Goal: Task Accomplishment & Management: Manage account settings

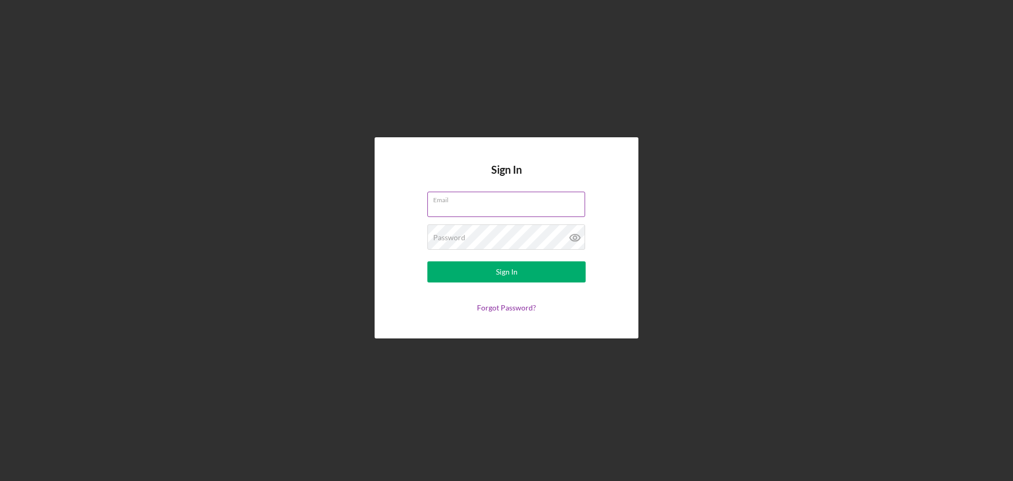
click at [505, 204] on input "Email" at bounding box center [506, 203] width 158 height 25
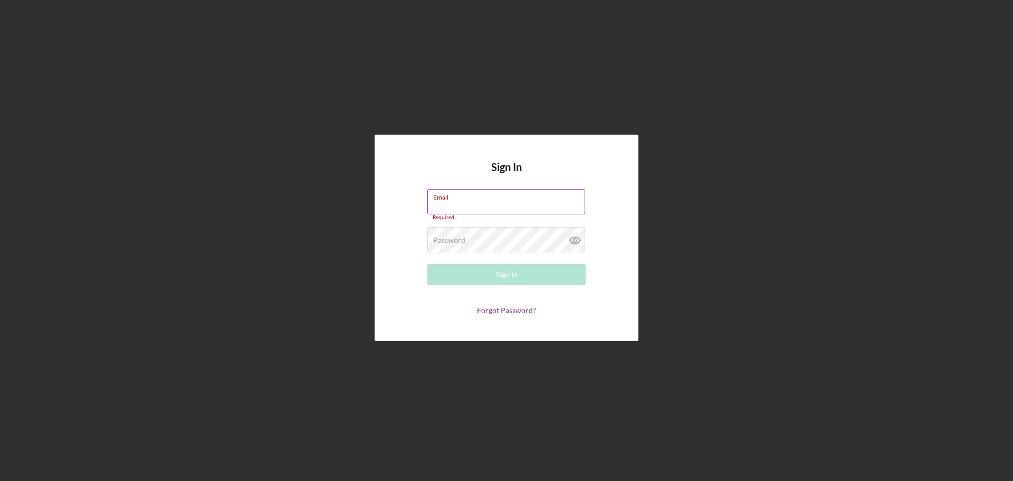
type input "[PERSON_NAME][EMAIL_ADDRESS][DOMAIN_NAME]"
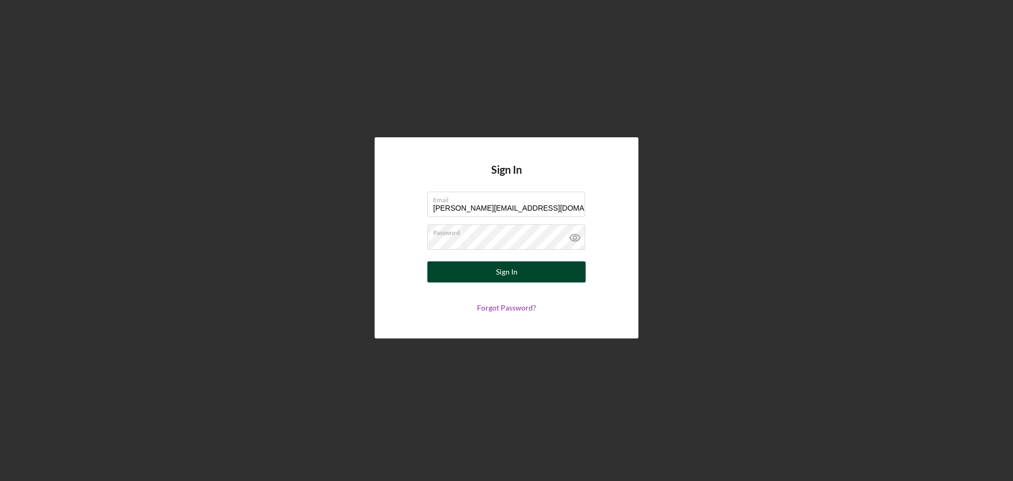
click at [516, 274] on div "Sign In" at bounding box center [507, 271] width 22 height 21
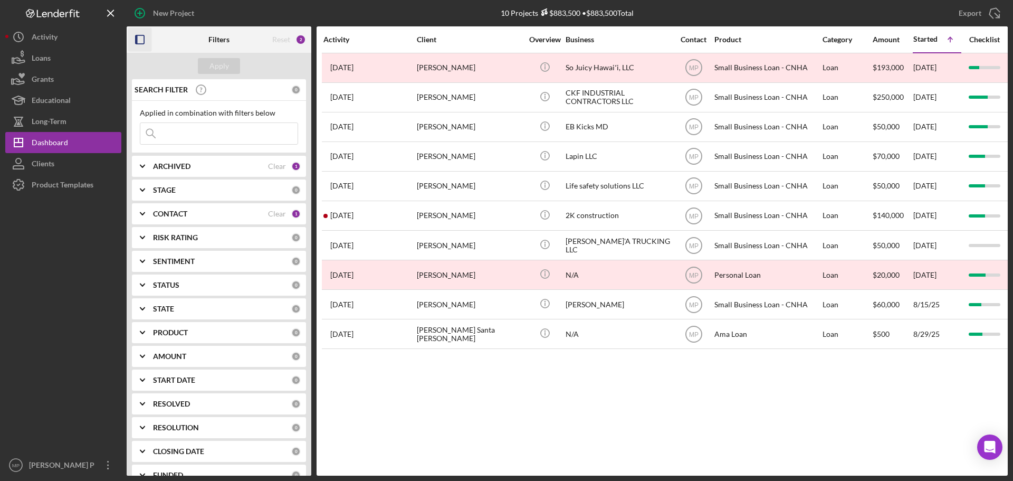
click at [144, 39] on rect "button" at bounding box center [140, 39] width 8 height 8
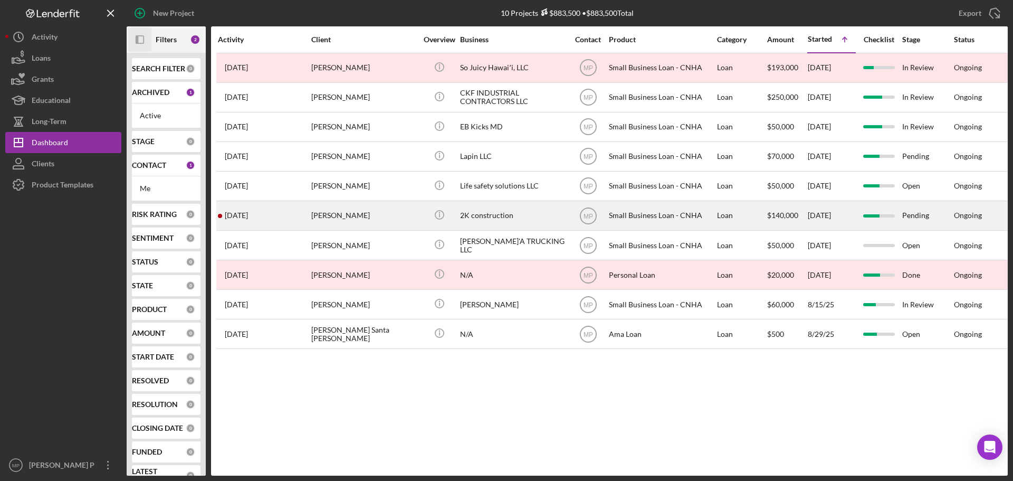
click at [453, 223] on div "Icon/Info" at bounding box center [439, 216] width 40 height 28
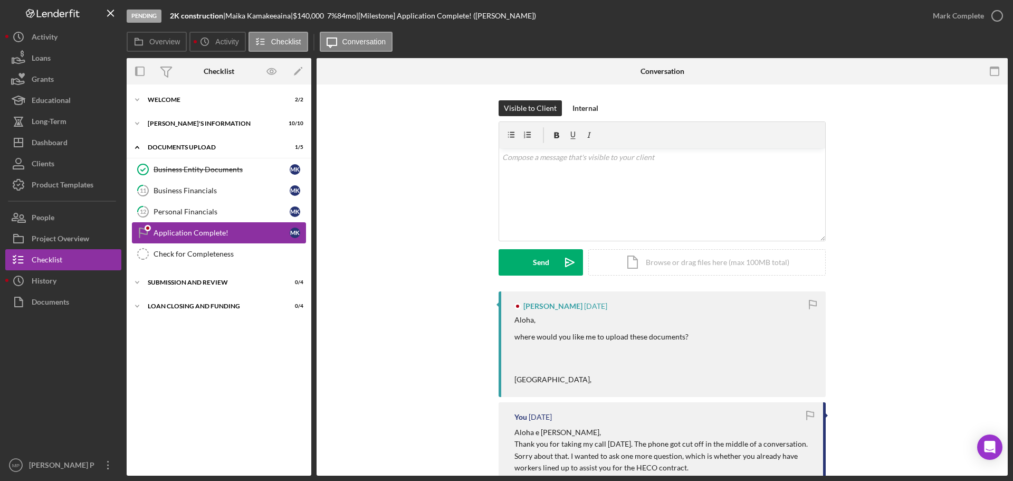
click at [212, 233] on div "Application Complete!" at bounding box center [222, 232] width 136 height 8
click at [299, 69] on icon "Icon/Edit" at bounding box center [298, 72] width 24 height 24
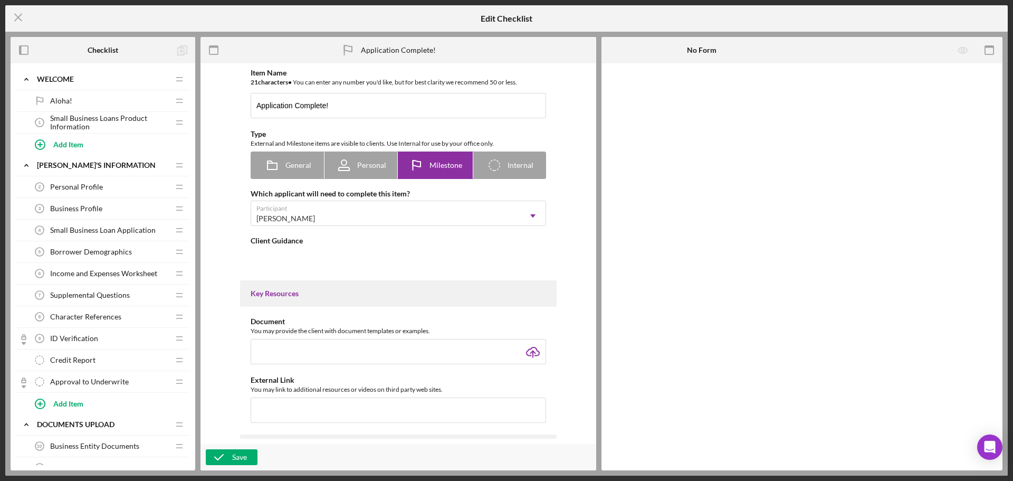
type textarea "<div>[PERSON_NAME] for submitting your loan application and documents!</div> <d…"
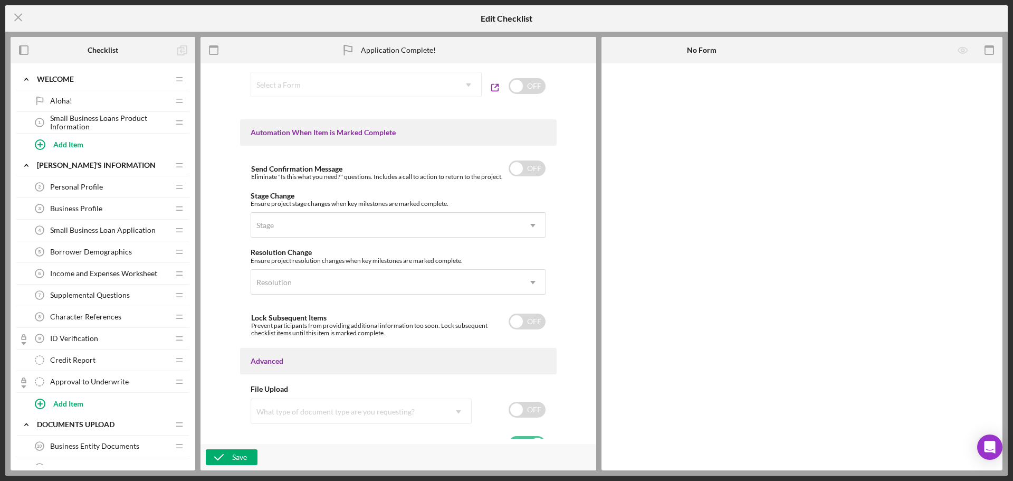
scroll to position [616, 0]
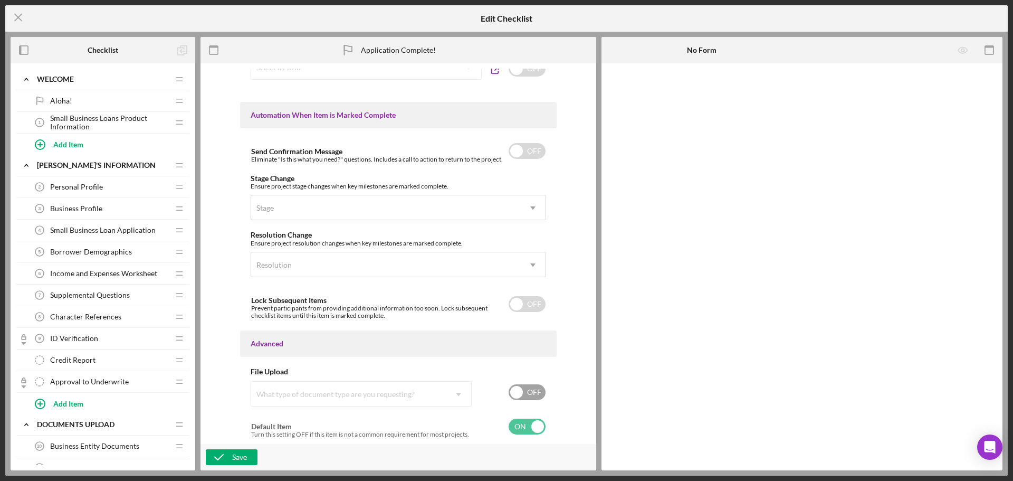
click at [532, 392] on input "checkbox" at bounding box center [527, 392] width 37 height 16
checkbox input "true"
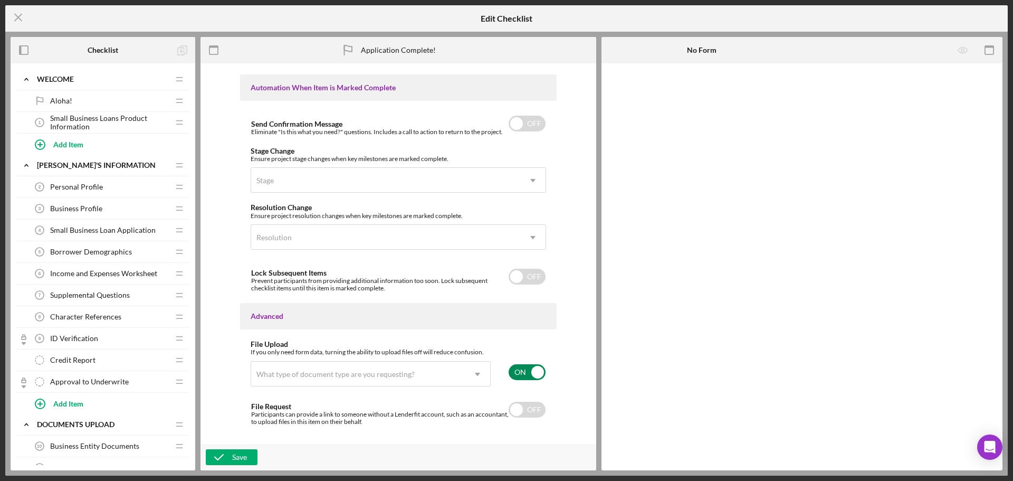
scroll to position [665, 0]
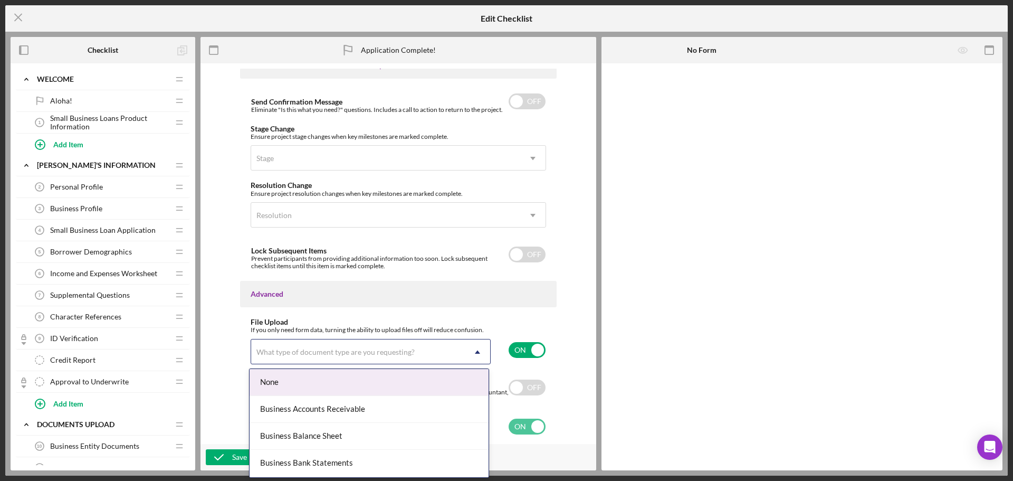
click at [475, 354] on icon "Icon/Dropdown Arrow" at bounding box center [477, 351] width 25 height 25
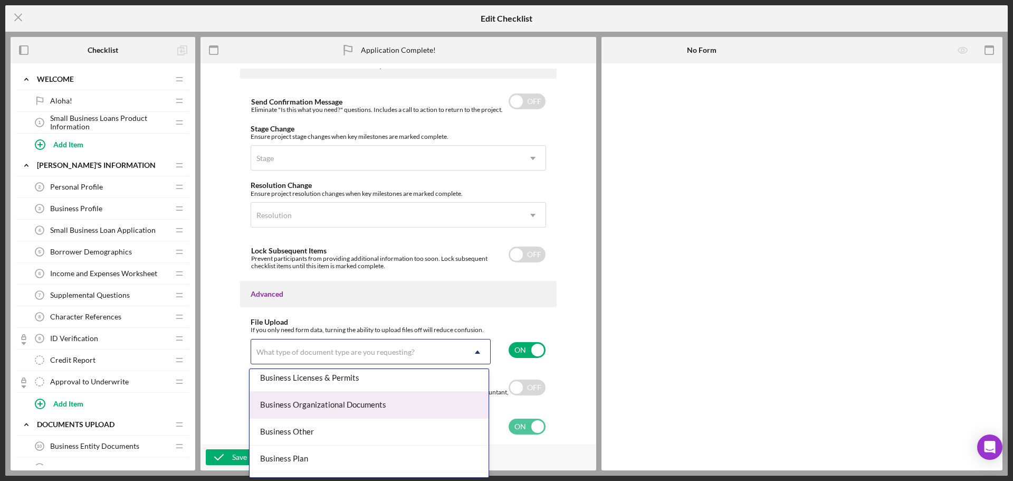
scroll to position [317, 0]
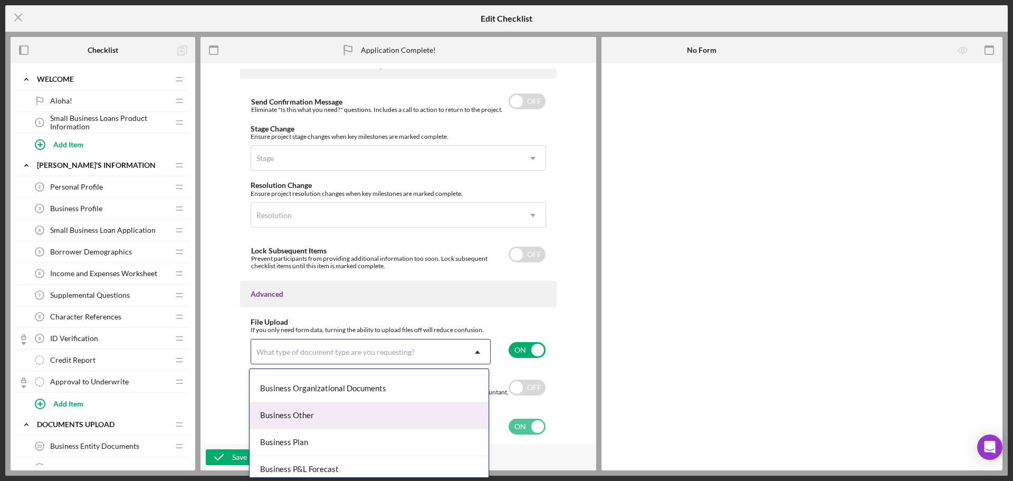
click at [362, 418] on div "Business Other" at bounding box center [369, 415] width 239 height 27
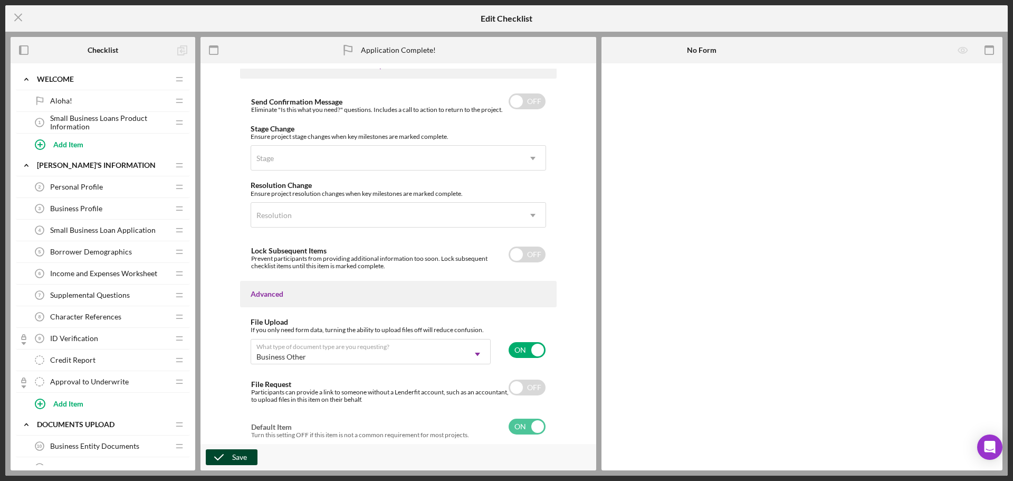
click at [238, 458] on div "Save" at bounding box center [239, 457] width 15 height 16
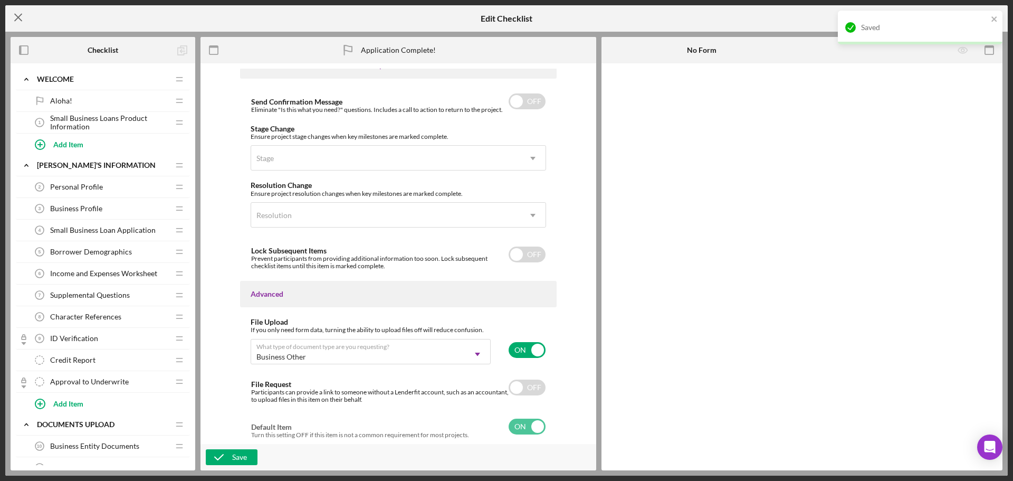
click at [17, 19] on line at bounding box center [18, 17] width 7 height 7
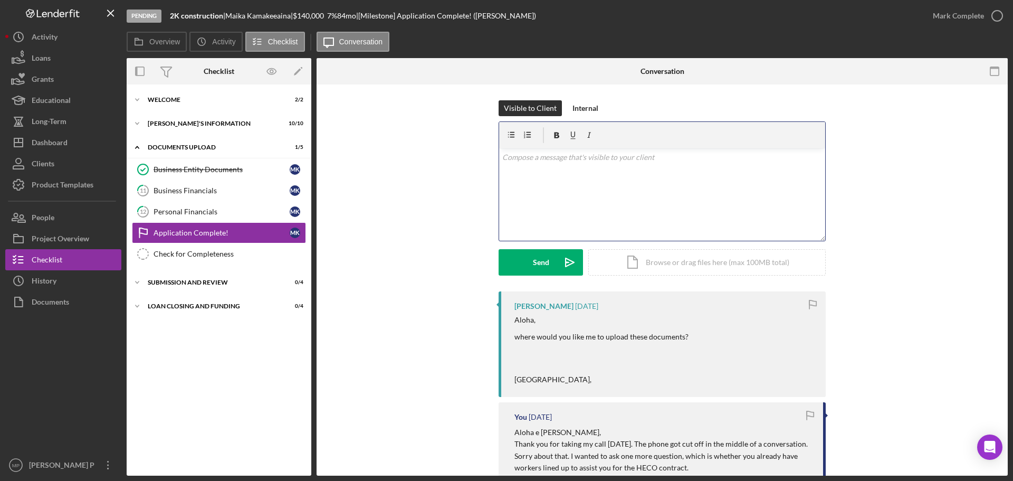
click at [558, 163] on div "v Color teal Color pink Remove color Add row above Add row below Add column bef…" at bounding box center [662, 194] width 326 height 92
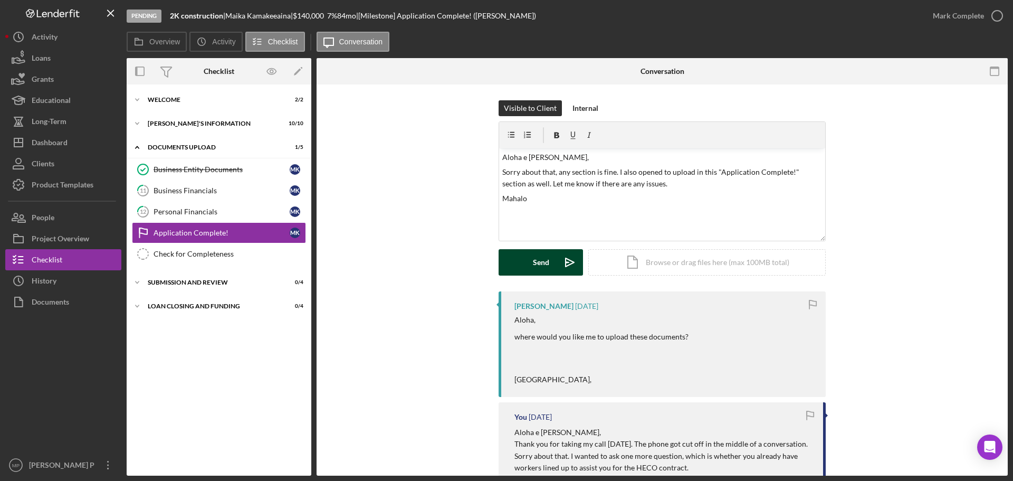
click at [539, 265] on div "Send" at bounding box center [541, 262] width 16 height 26
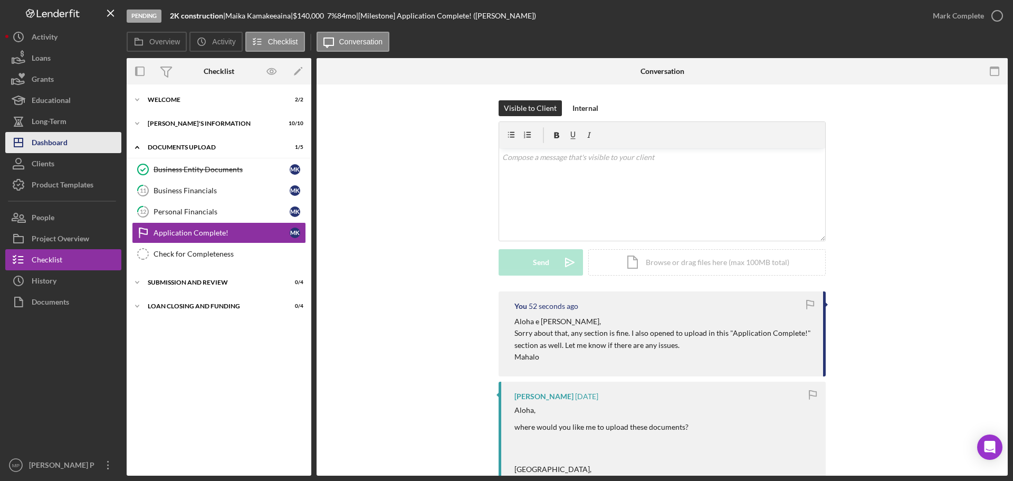
click at [90, 139] on button "Icon/Dashboard Dashboard" at bounding box center [63, 142] width 116 height 21
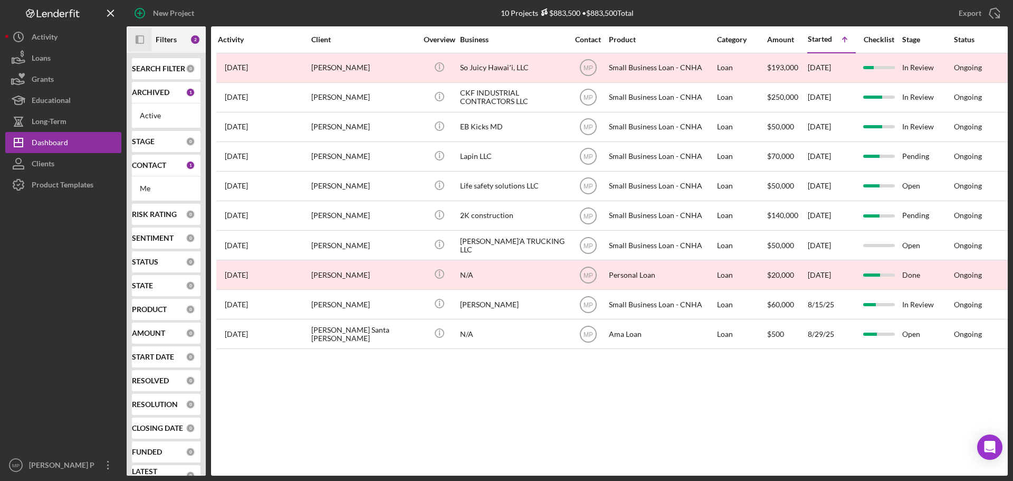
click at [139, 39] on icon "Icon/Panel Side Expand" at bounding box center [140, 40] width 24 height 24
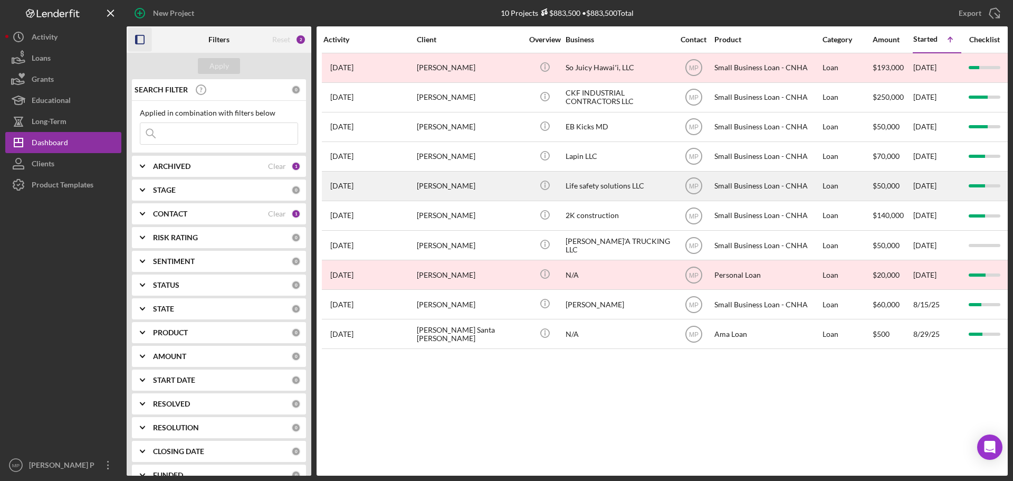
click at [611, 185] on div "Life safety solutions LLC" at bounding box center [619, 186] width 106 height 28
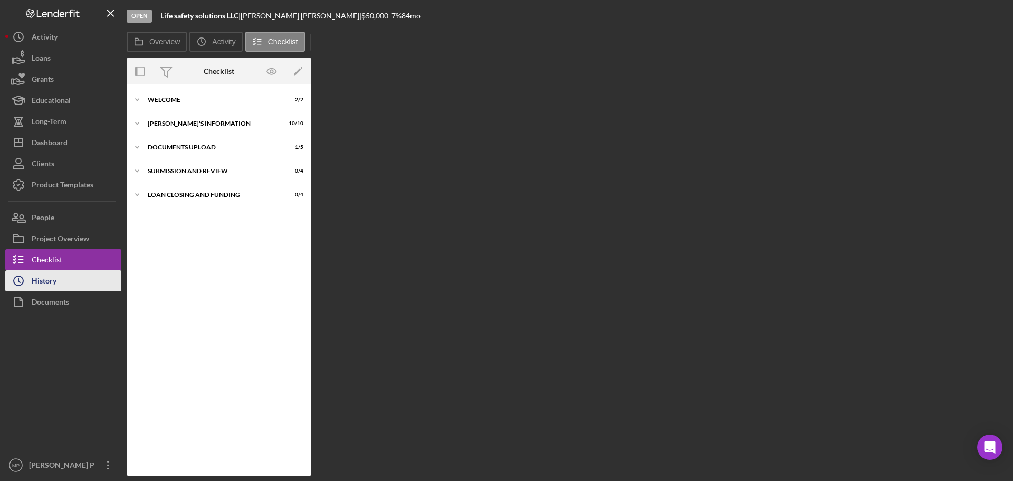
drag, startPoint x: 72, startPoint y: 282, endPoint x: 87, endPoint y: 274, distance: 16.8
click at [72, 282] on button "Icon/History History" at bounding box center [63, 280] width 116 height 21
